Goal: Task Accomplishment & Management: Manage account settings

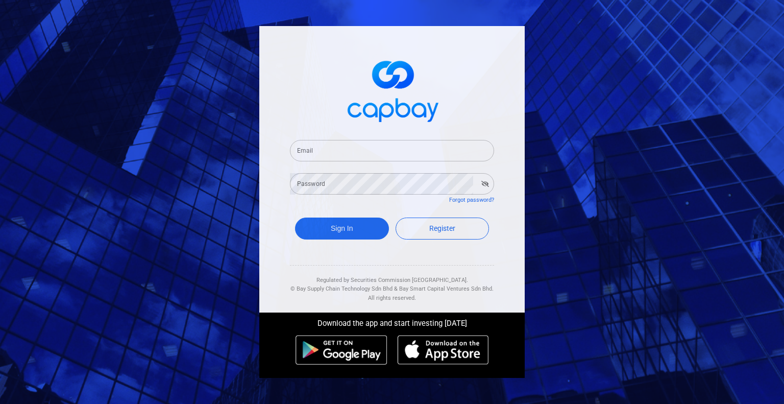
click at [427, 150] on input "Email" at bounding box center [392, 150] width 204 height 21
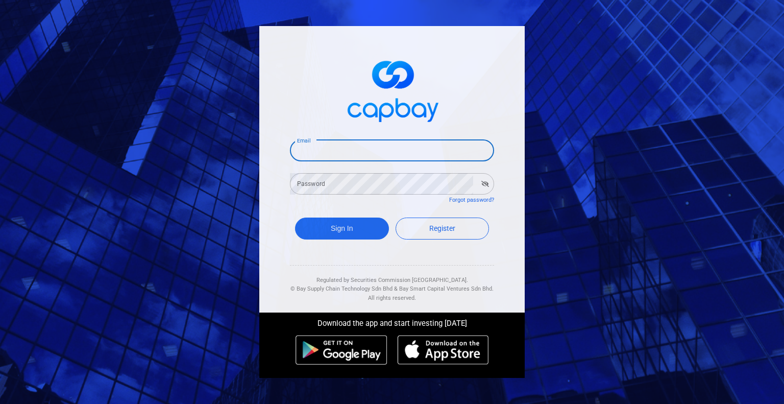
type input "[EMAIL_ADDRESS][DOMAIN_NAME]"
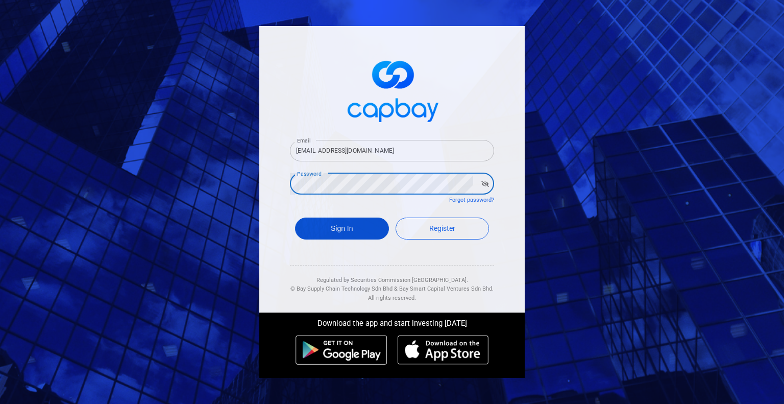
click at [353, 228] on button "Sign In" at bounding box center [342, 228] width 94 height 22
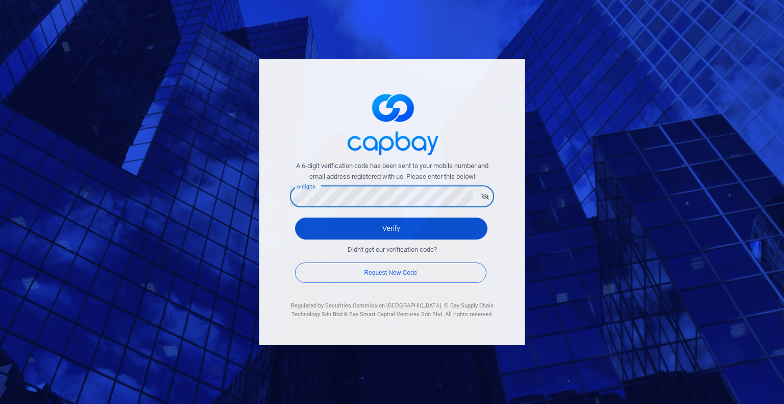
click at [368, 229] on button "Verify" at bounding box center [391, 228] width 192 height 22
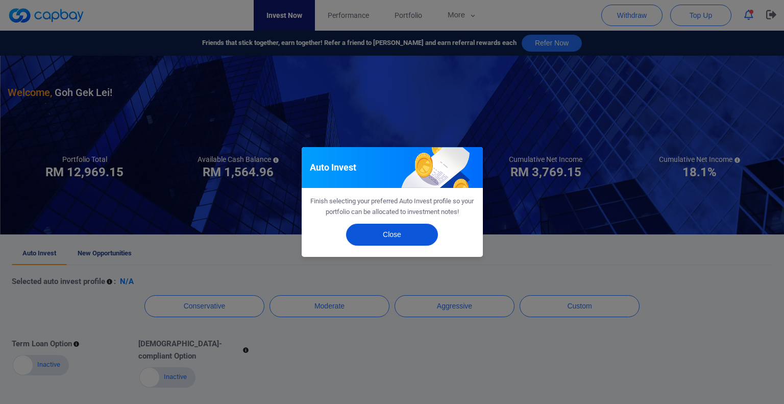
click at [384, 234] on button "Close" at bounding box center [392, 234] width 92 height 22
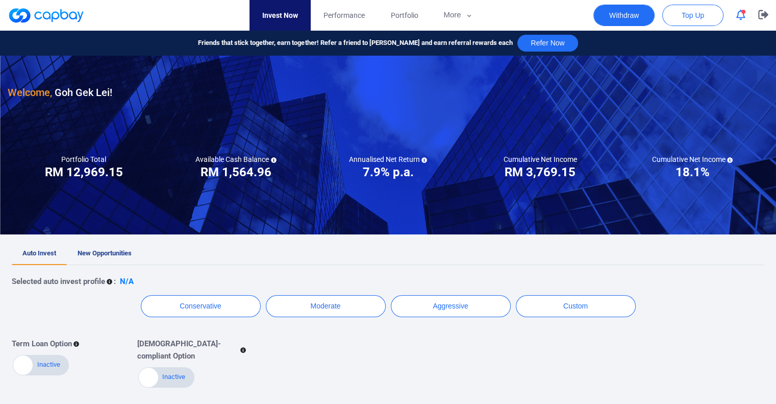
click at [631, 21] on button "Withdraw" at bounding box center [623, 15] width 61 height 21
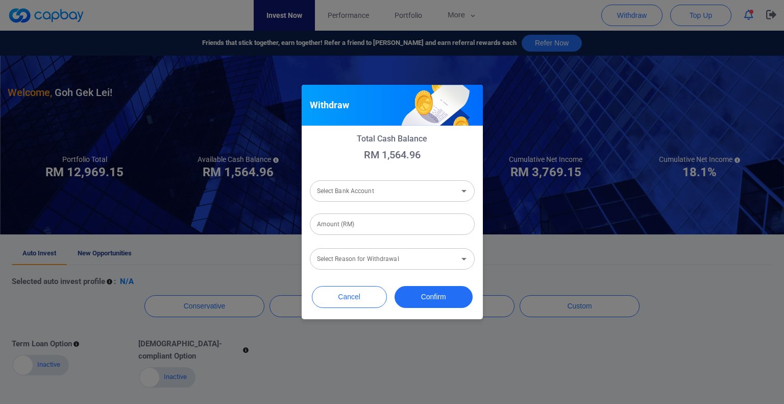
click at [375, 193] on div "Select Bank Account Select Bank Account" at bounding box center [392, 190] width 165 height 23
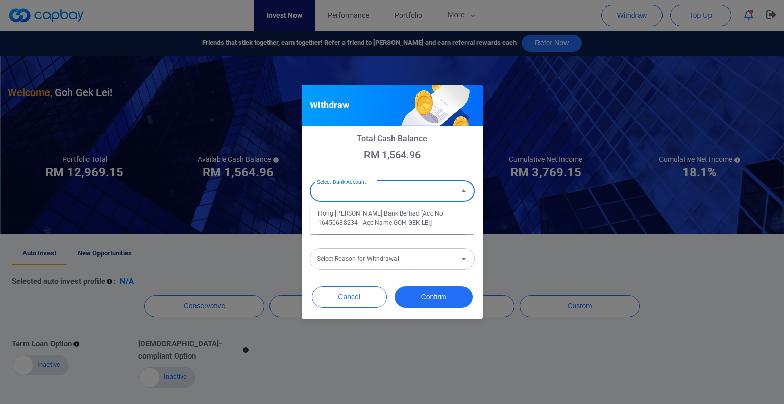
click at [358, 219] on li "Hong [PERSON_NAME] Bank Berhad [Acc No: 16450688234 - Acc Name:GOH GEK LEI]" at bounding box center [392, 218] width 165 height 24
type input "Hong [PERSON_NAME] Bank Berhad [Acc No: 16450688234 - Acc Name:GOH GEK LEI]"
click at [355, 228] on input "Amount (RM)" at bounding box center [392, 223] width 165 height 21
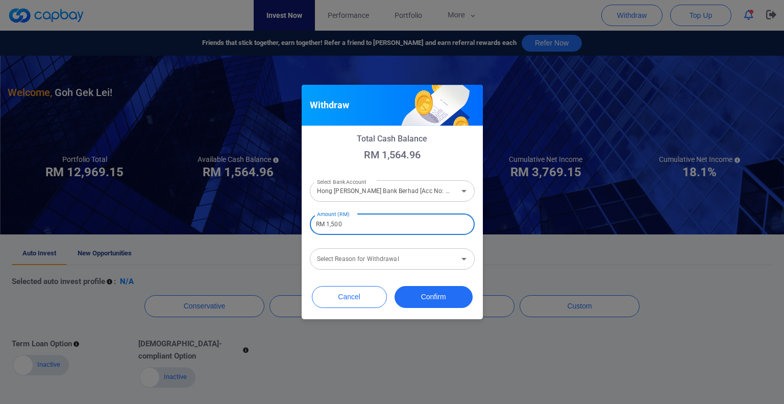
type input "RM 1,500"
click at [378, 261] on input "Select Reason for Withdrawal" at bounding box center [384, 259] width 142 height 19
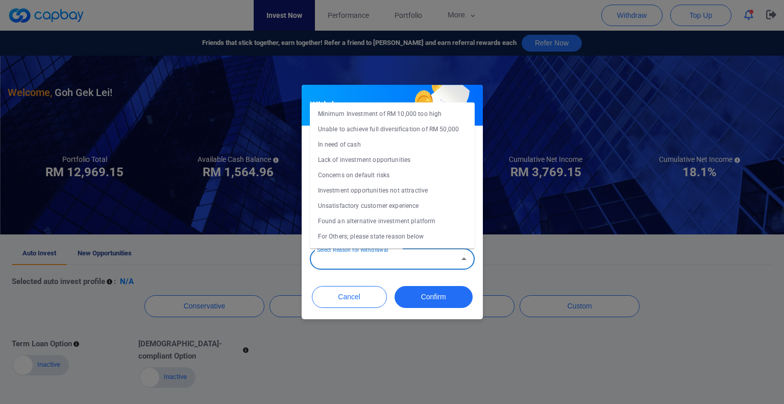
click at [361, 171] on li "Concerns on default risks" at bounding box center [392, 174] width 165 height 15
type input "Concerns on default risks"
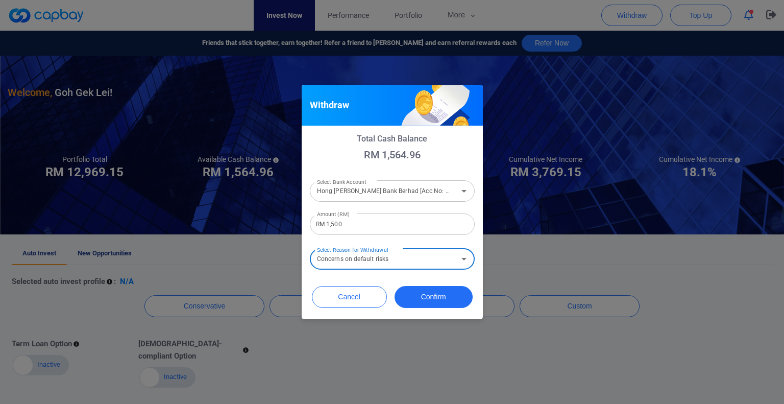
click at [401, 280] on div "Cancel Confirm" at bounding box center [392, 299] width 181 height 39
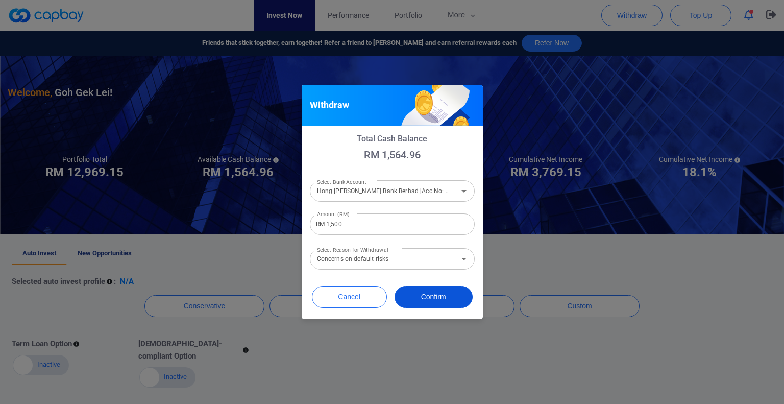
click at [415, 297] on button "Confirm" at bounding box center [433, 297] width 78 height 22
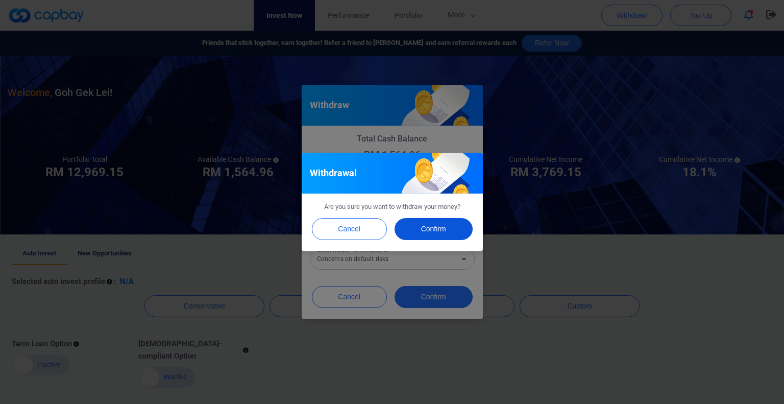
click at [443, 225] on button "Confirm" at bounding box center [433, 229] width 78 height 22
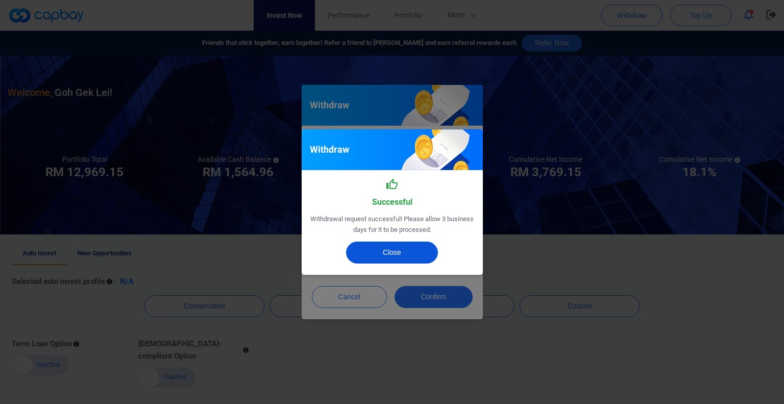
click at [399, 251] on button "Close" at bounding box center [392, 252] width 92 height 22
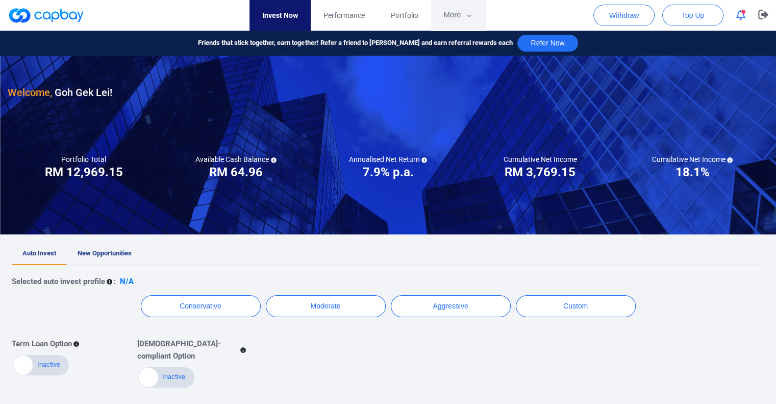
click at [466, 8] on button "More" at bounding box center [458, 15] width 55 height 31
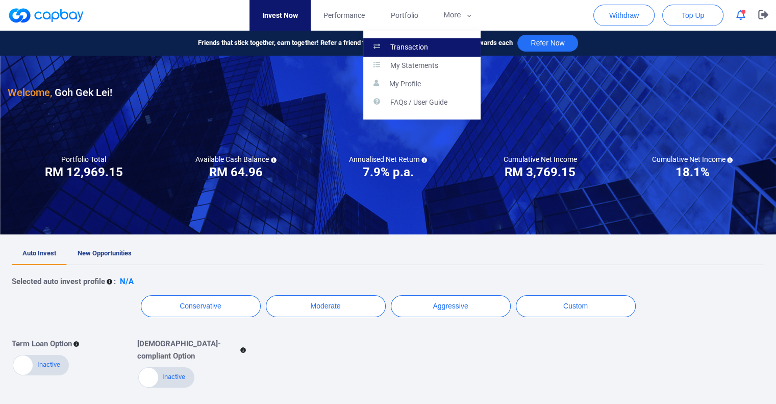
click at [433, 44] on link "Transaction" at bounding box center [421, 47] width 117 height 18
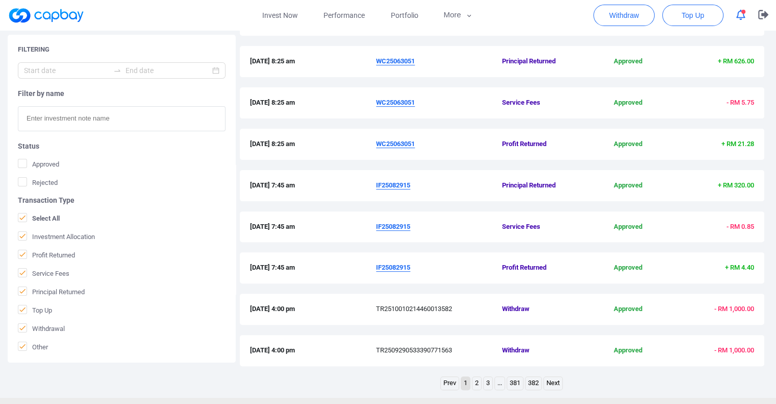
scroll to position [322, 0]
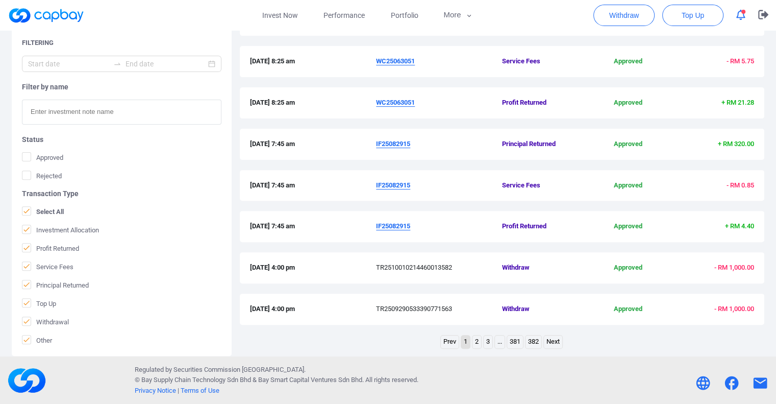
click at [477, 340] on link "2" at bounding box center [476, 341] width 9 height 13
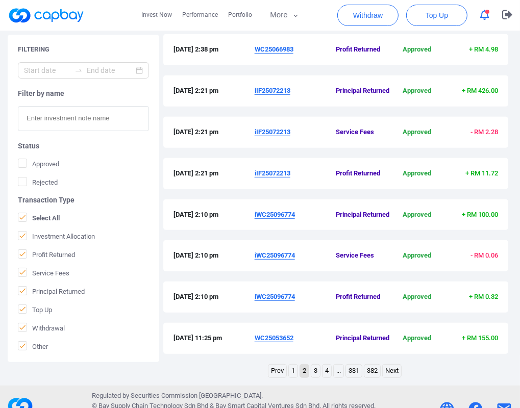
scroll to position [354, 0]
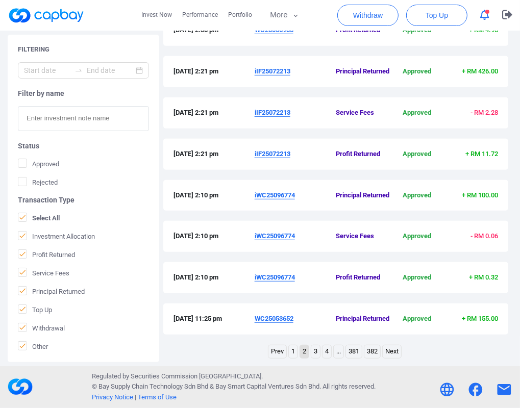
click at [292, 351] on link "1" at bounding box center [293, 351] width 9 height 13
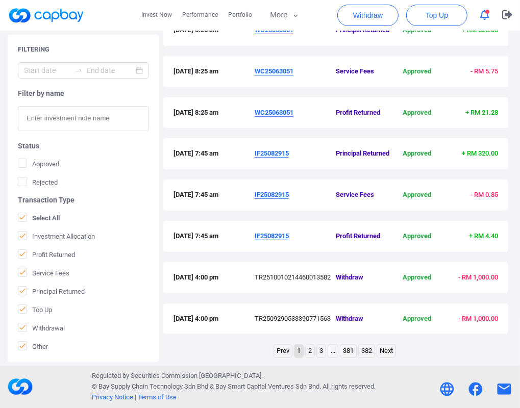
click at [280, 150] on u "IF25082915" at bounding box center [272, 154] width 34 height 8
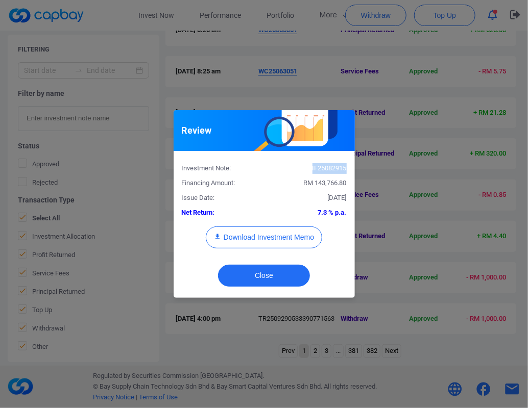
drag, startPoint x: 345, startPoint y: 166, endPoint x: 309, endPoint y: 165, distance: 35.7
click at [309, 165] on div "IF25082915" at bounding box center [309, 168] width 90 height 11
copy div "IF25082915"
click at [283, 275] on button "Close" at bounding box center [264, 276] width 92 height 22
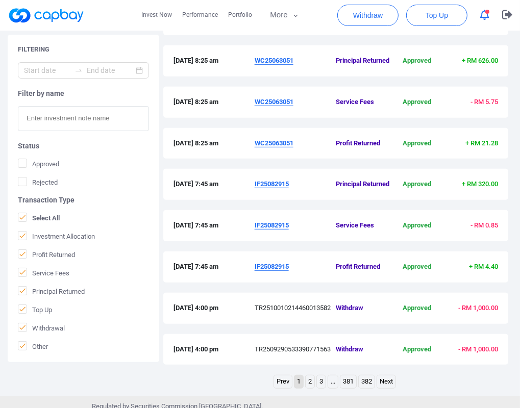
scroll to position [201, 0]
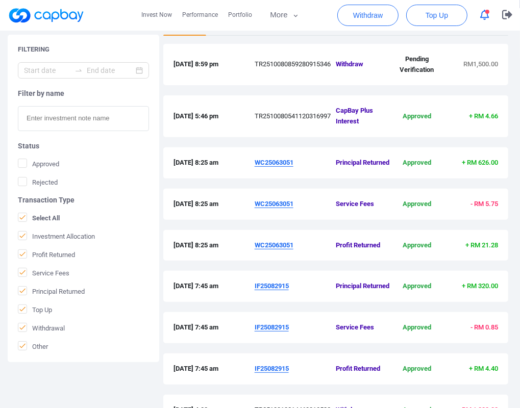
click at [283, 166] on u "WC25063051" at bounding box center [274, 163] width 39 height 8
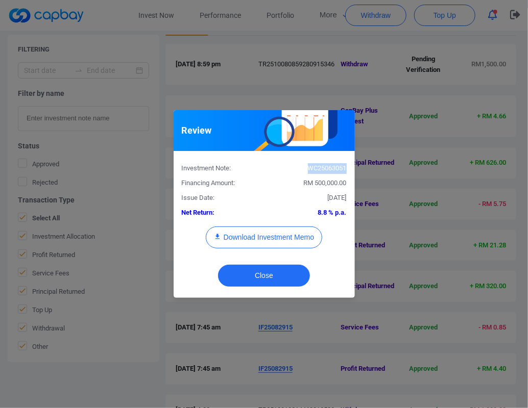
drag, startPoint x: 346, startPoint y: 170, endPoint x: 308, endPoint y: 168, distance: 37.8
click at [308, 168] on div "WC25063051" at bounding box center [309, 168] width 90 height 11
copy div "WC25063051"
click at [284, 278] on button "Close" at bounding box center [264, 276] width 92 height 22
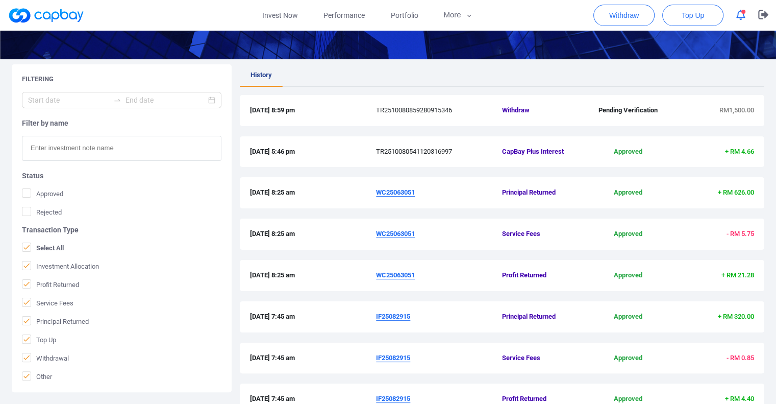
scroll to position [0, 0]
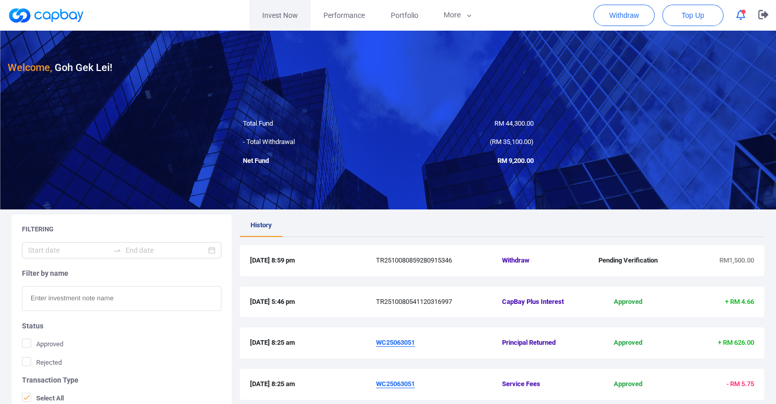
click at [294, 19] on link "Invest Now" at bounding box center [280, 15] width 61 height 31
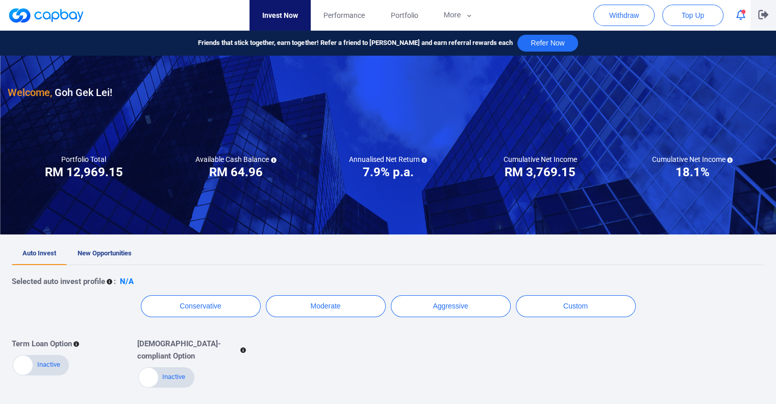
click at [759, 16] on icon "button" at bounding box center [763, 15] width 10 height 10
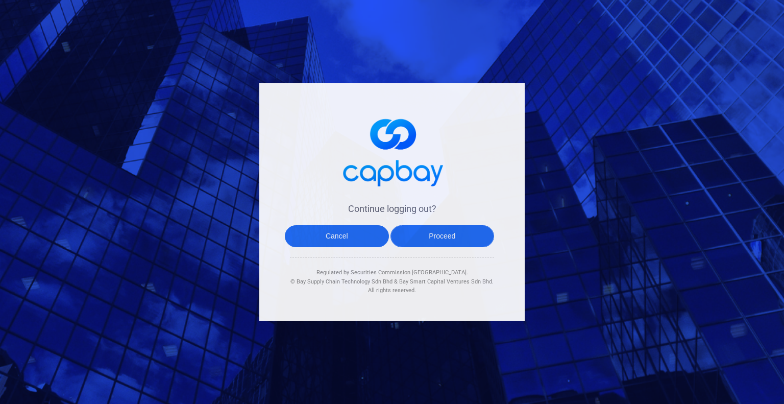
click at [419, 236] on button "Proceed" at bounding box center [442, 236] width 104 height 22
